Goal: Obtain resource: Download file/media

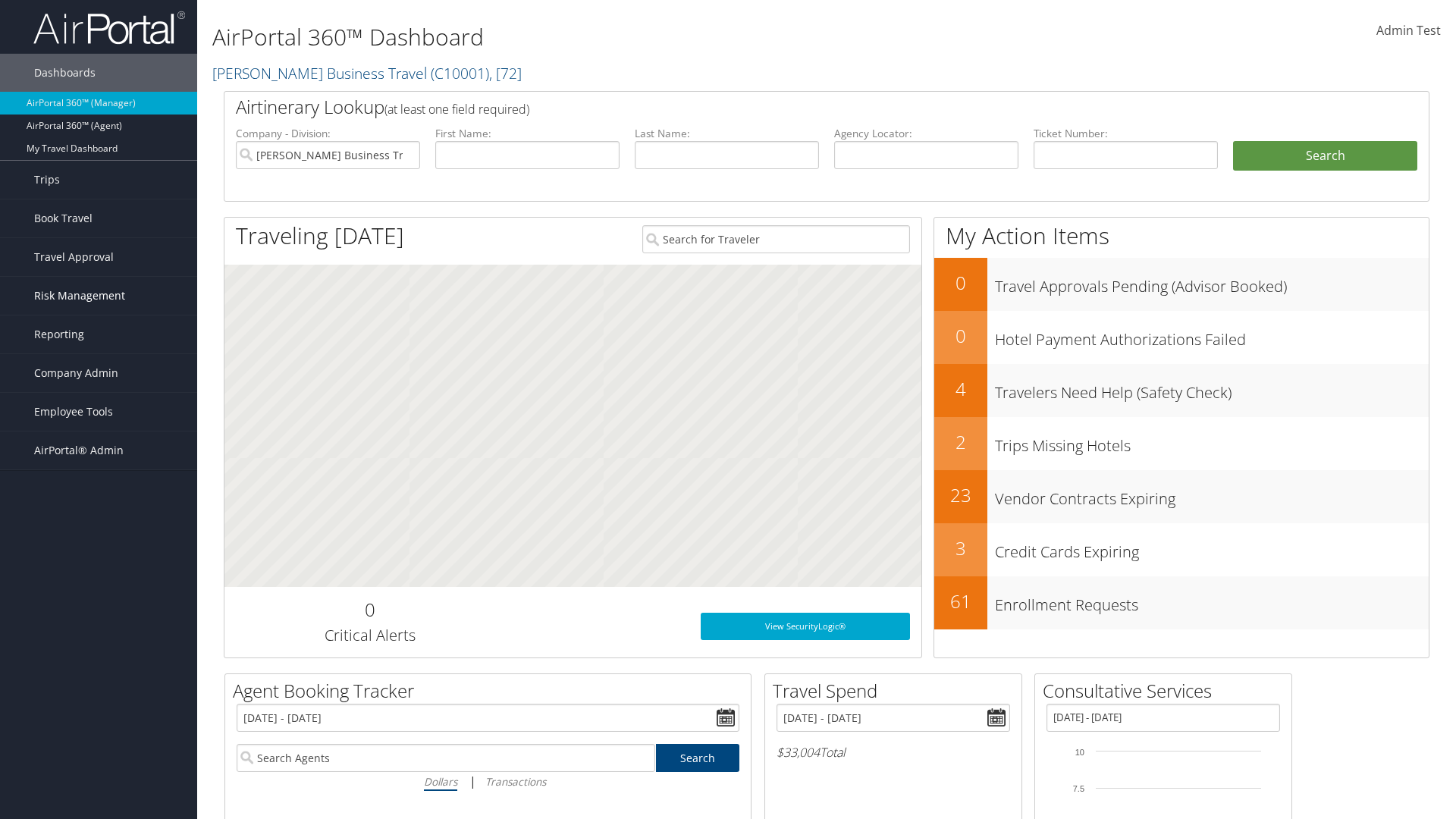
click at [99, 295] on span "Risk Management" at bounding box center [79, 295] width 91 height 38
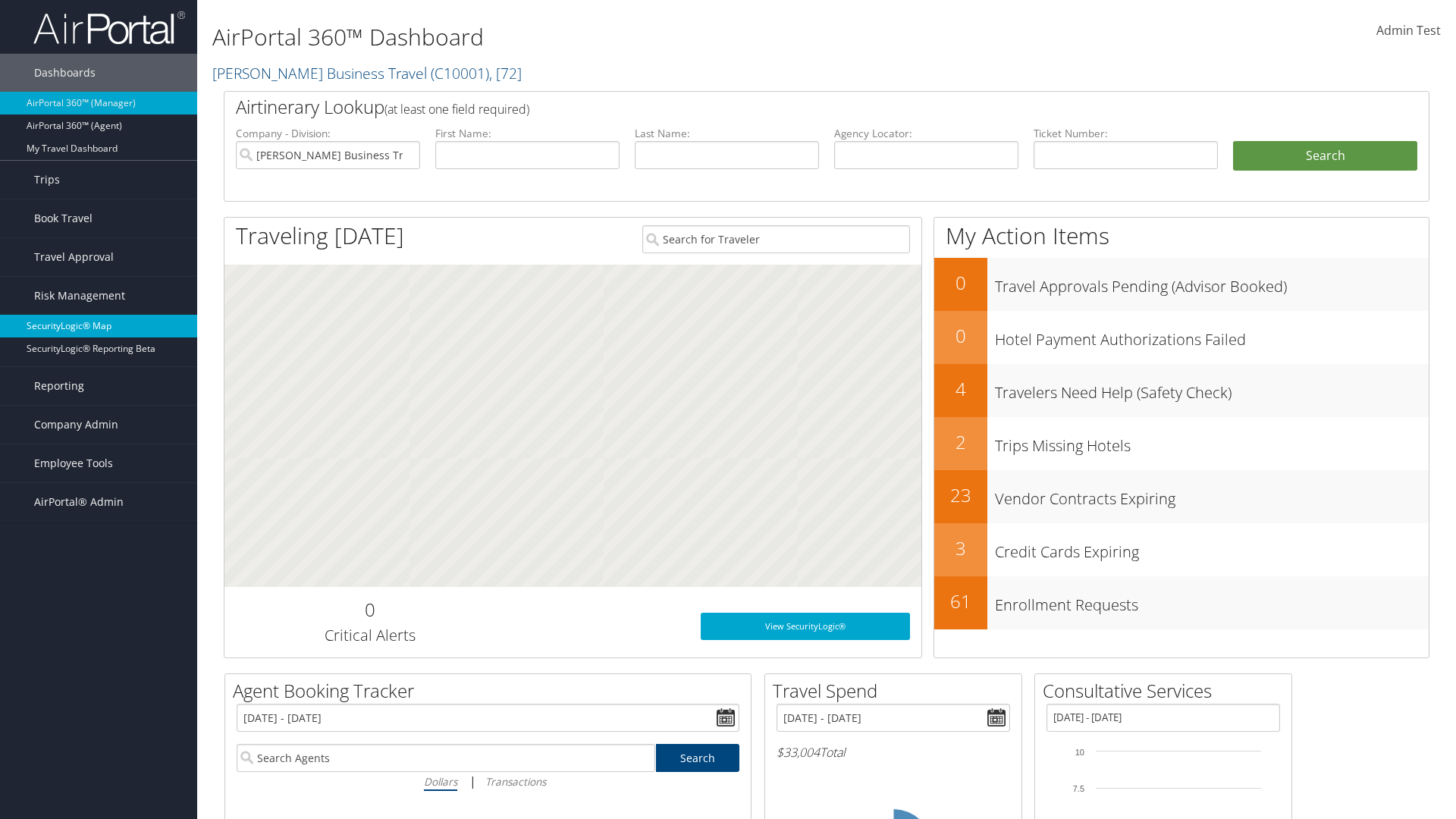
click at [99, 326] on link "SecurityLogic® Map" at bounding box center [99, 326] width 197 height 22
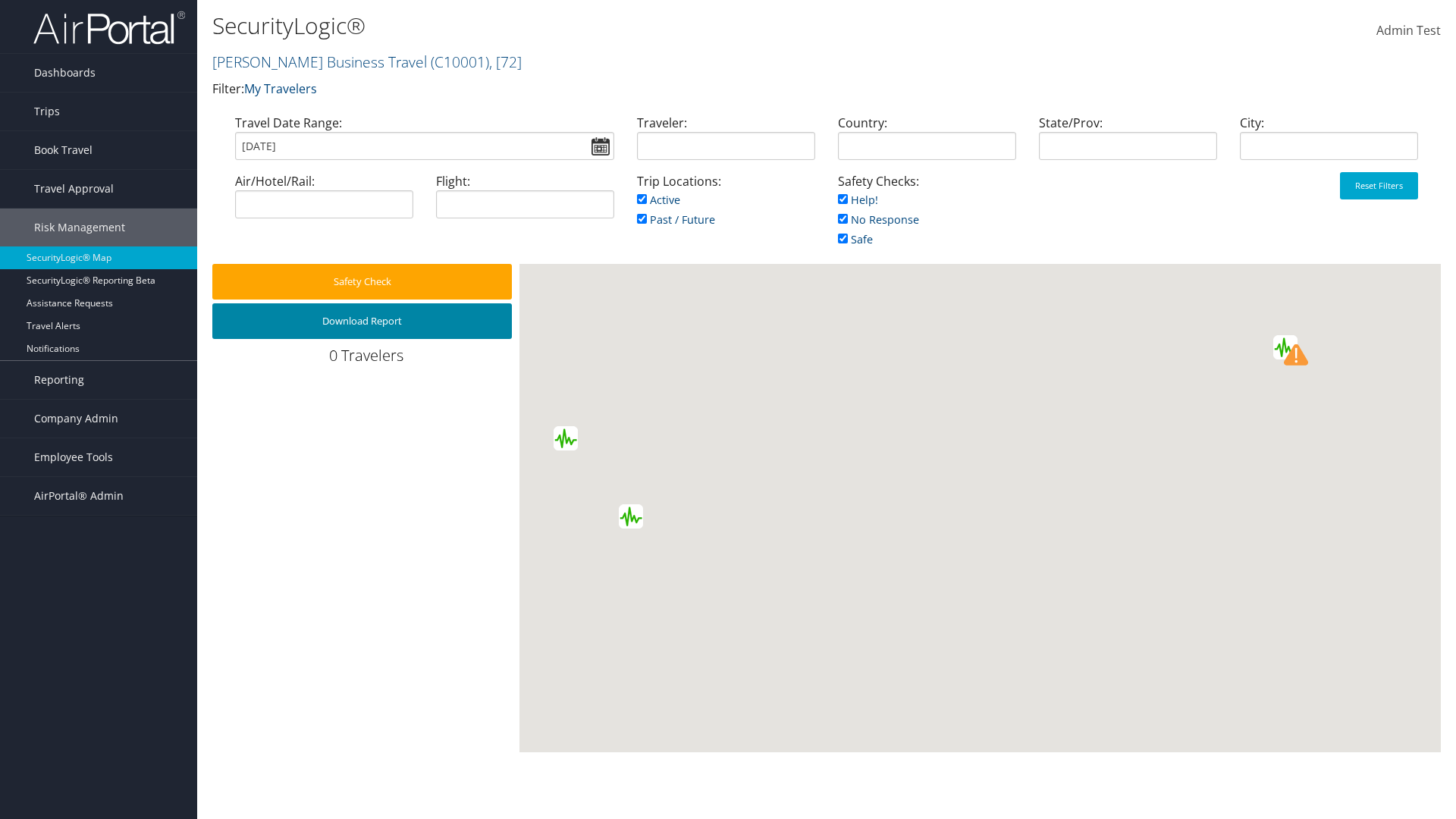
click at [362, 321] on button "Download Report" at bounding box center [362, 321] width 299 height 35
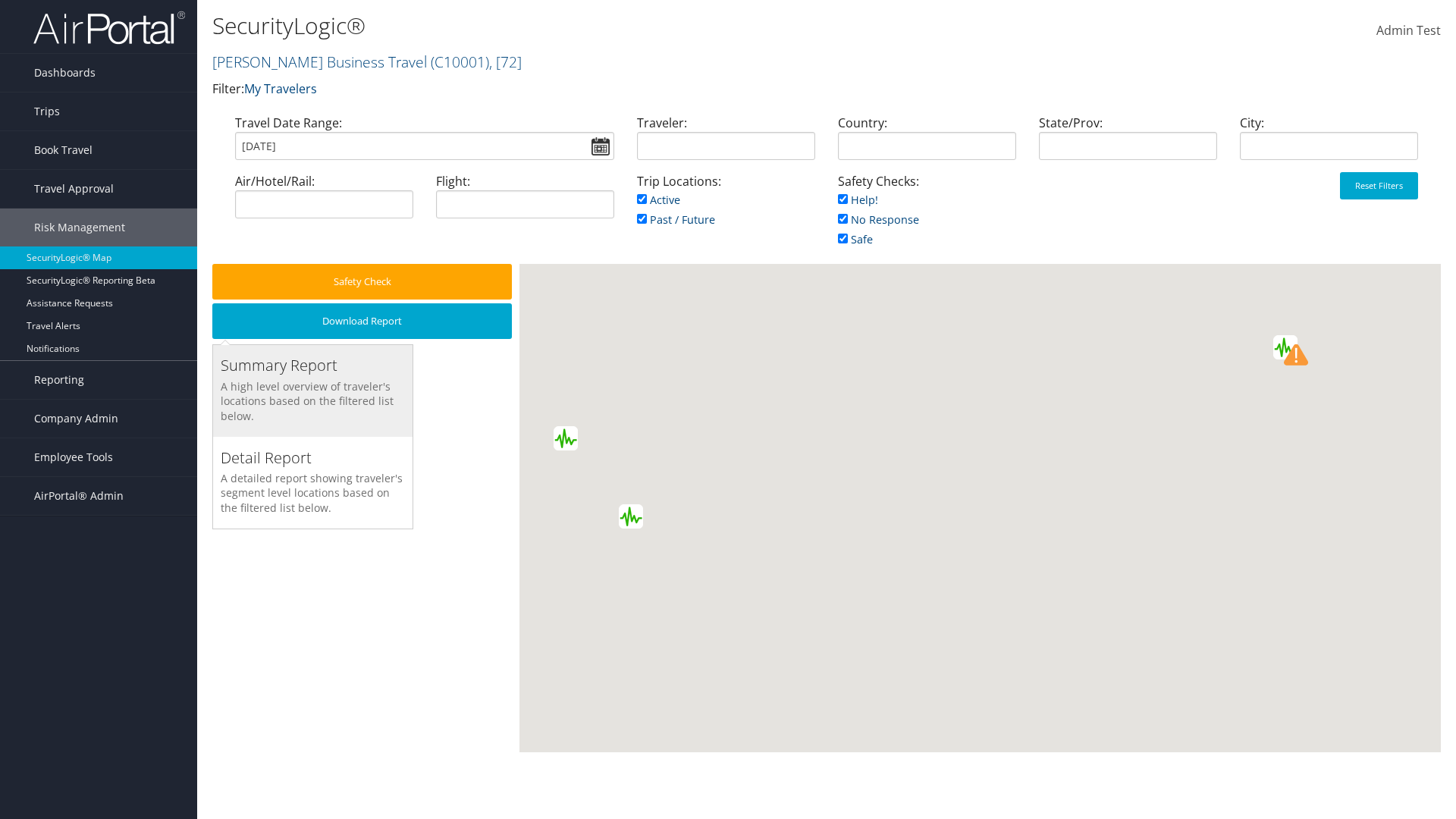
click at [312, 365] on h3 "Summary Report" at bounding box center [313, 365] width 185 height 21
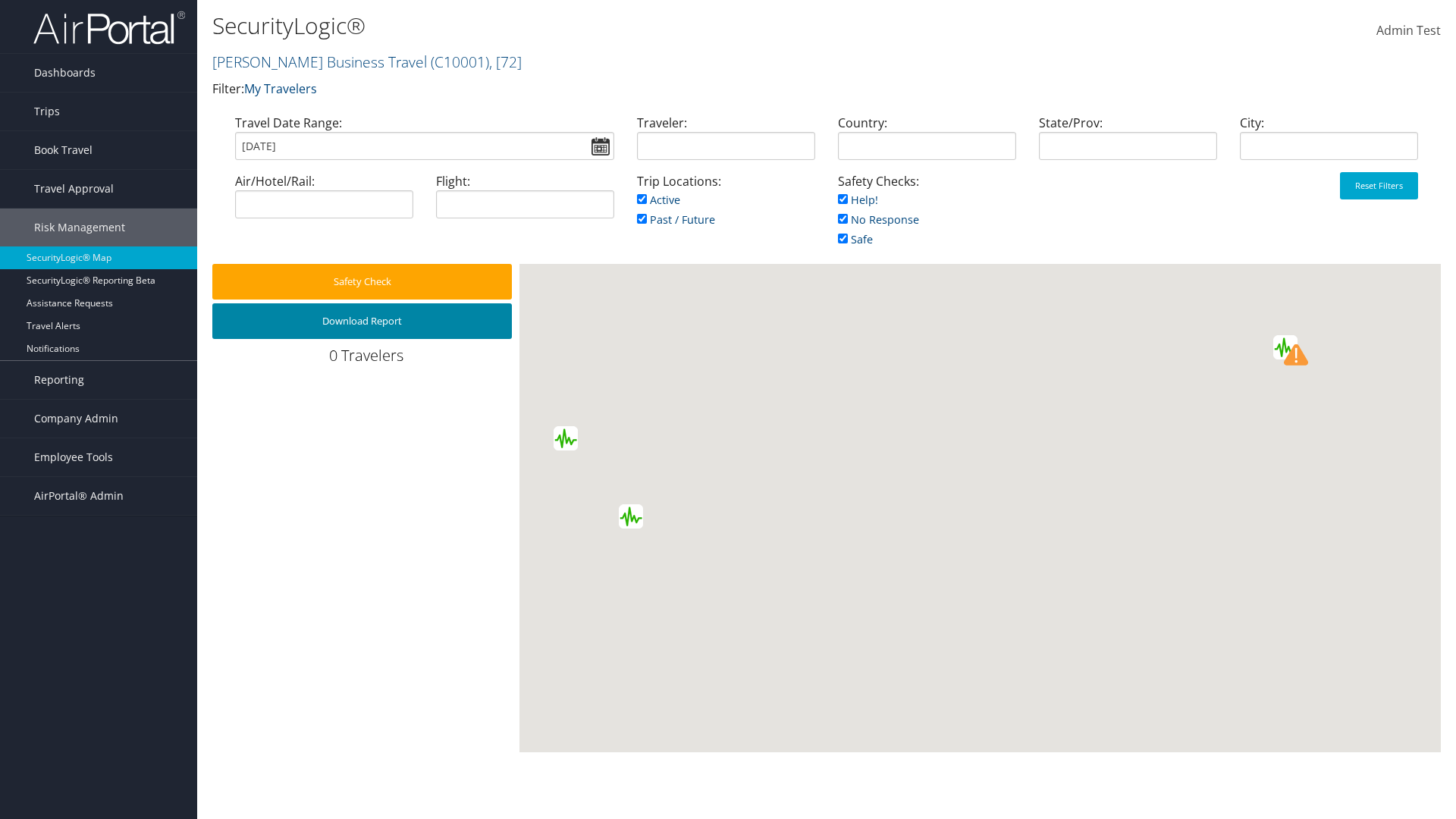
click at [362, 321] on button "Download Report" at bounding box center [362, 321] width 299 height 35
